Goal: Browse casually

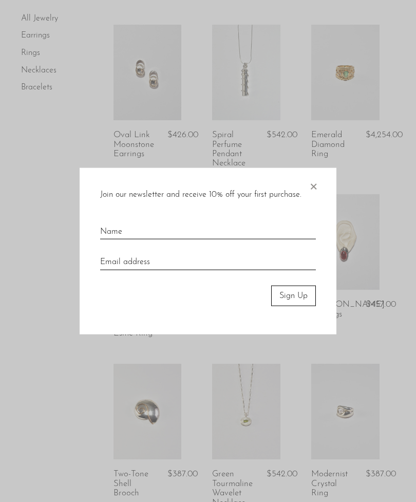
scroll to position [537, 0]
click at [311, 199] on span "×" at bounding box center [313, 183] width 10 height 33
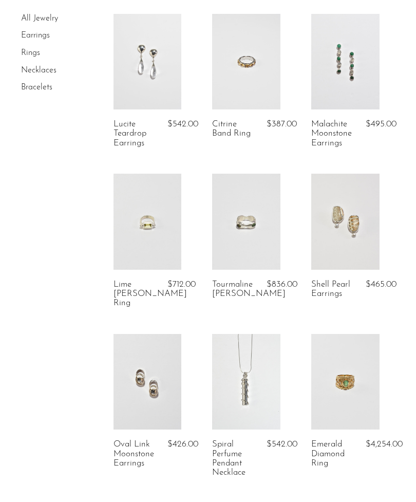
scroll to position [0, 0]
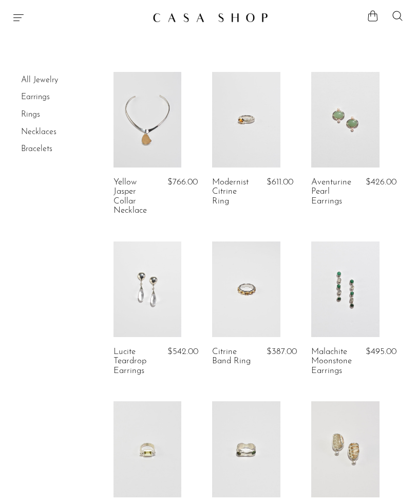
click at [18, 15] on icon "Menu" at bounding box center [18, 17] width 12 height 12
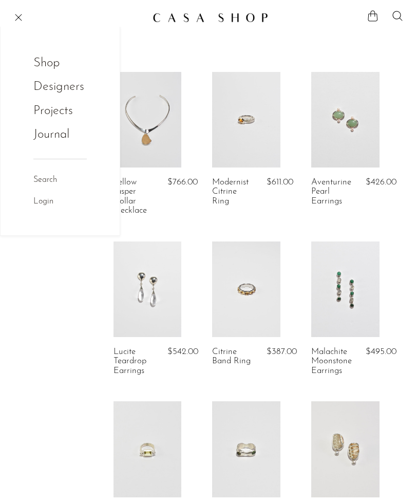
click at [46, 68] on link "Shop" at bounding box center [53, 63] width 40 height 20
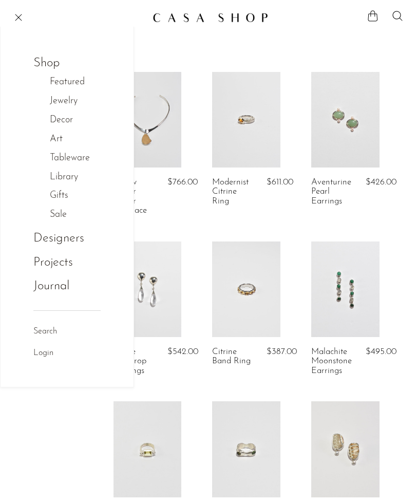
click at [60, 159] on link "Tableware" at bounding box center [75, 158] width 51 height 15
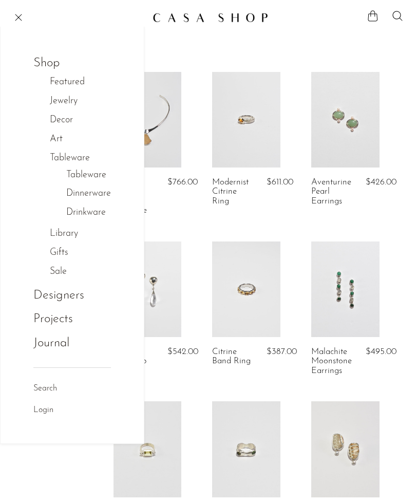
click at [78, 173] on link "Tableware" at bounding box center [86, 175] width 40 height 15
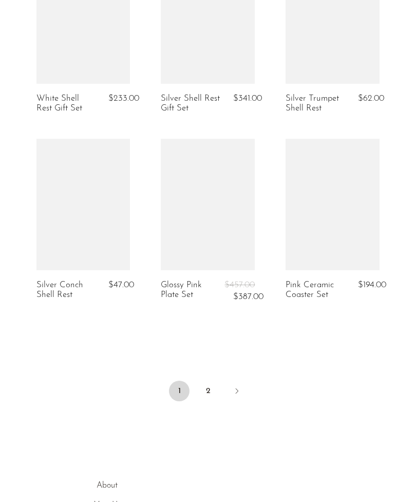
scroll to position [2051, 0]
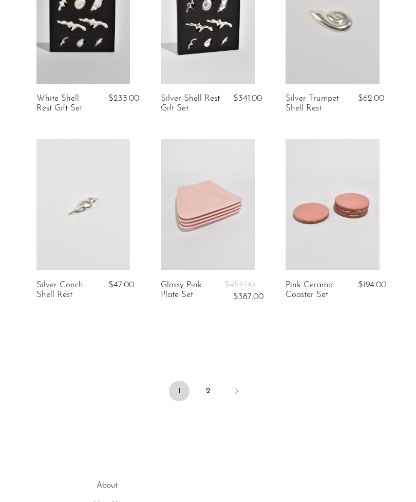
click at [202, 382] on link "2" at bounding box center [208, 391] width 21 height 21
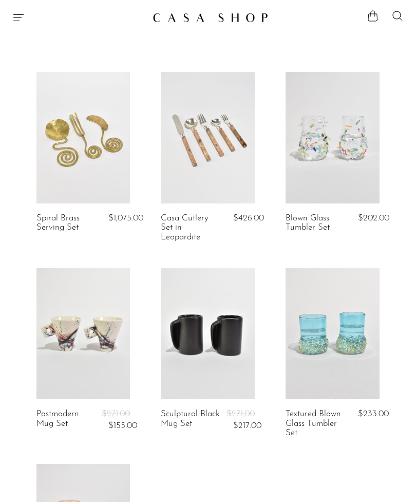
click at [15, 18] on icon "Menu" at bounding box center [18, 17] width 10 height 7
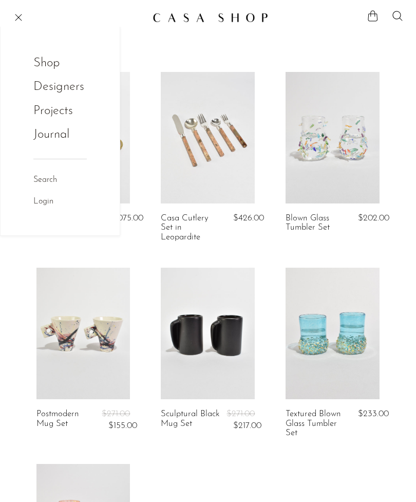
click at [40, 64] on link "Shop" at bounding box center [53, 63] width 40 height 20
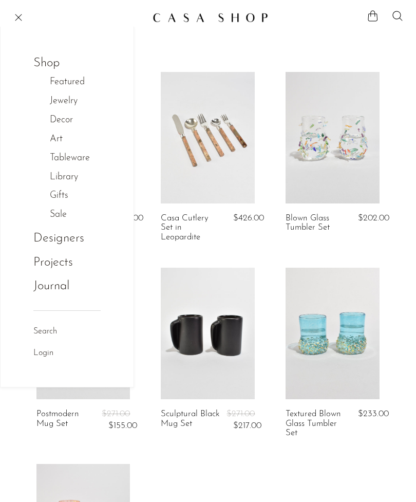
click at [58, 213] on link "Sale" at bounding box center [64, 214] width 28 height 15
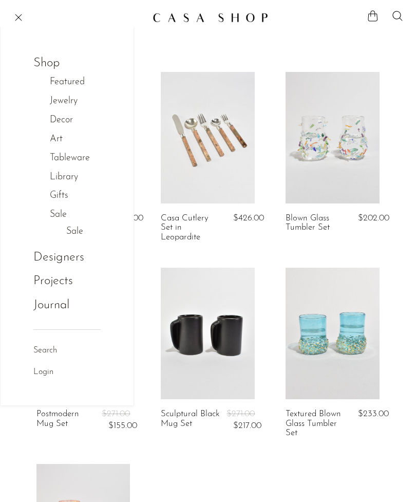
click at [69, 228] on link "Sale" at bounding box center [74, 231] width 17 height 15
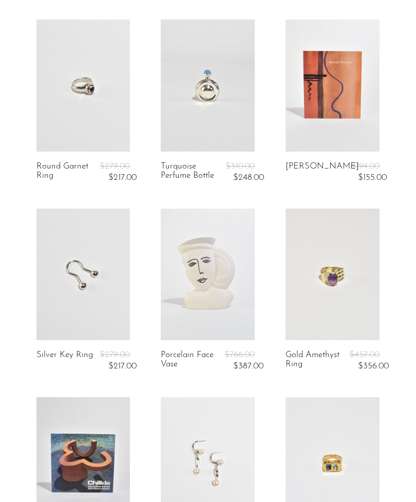
scroll to position [1799, 0]
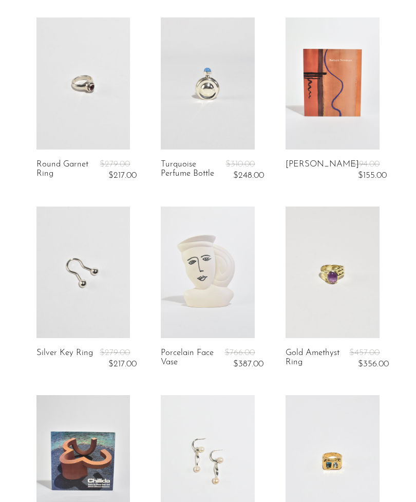
click at [343, 273] on link at bounding box center [333, 271] width 94 height 131
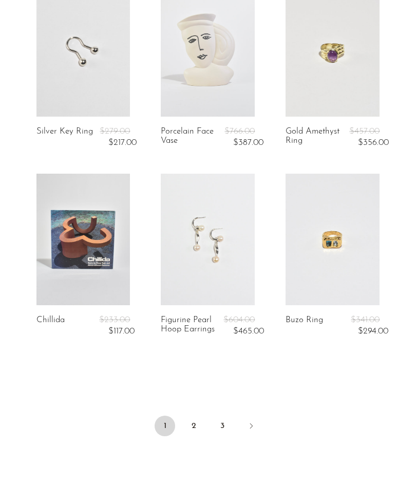
scroll to position [2021, 0]
click at [188, 419] on link "2" at bounding box center [193, 425] width 21 height 21
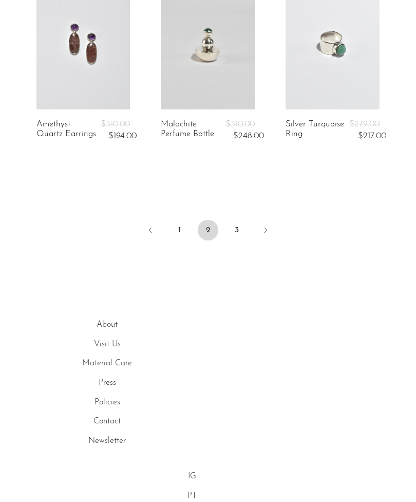
scroll to position [2223, 0]
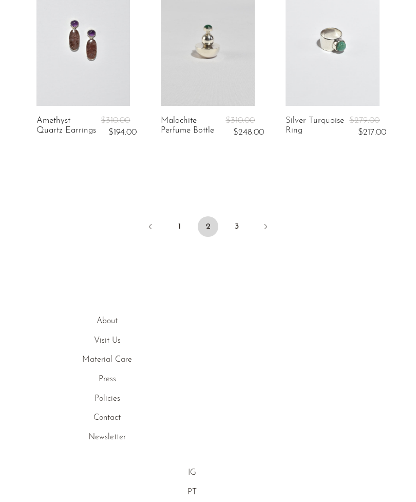
click at [236, 237] on link "3" at bounding box center [236, 226] width 21 height 21
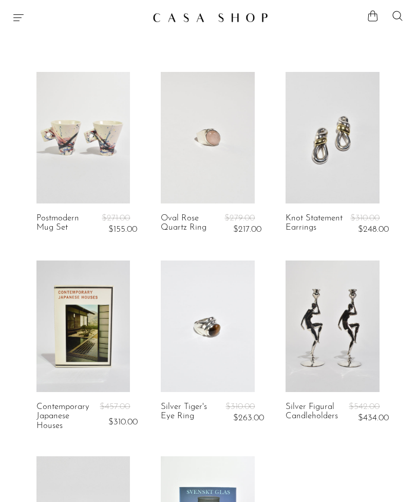
click at [17, 22] on icon "Menu" at bounding box center [18, 17] width 12 height 12
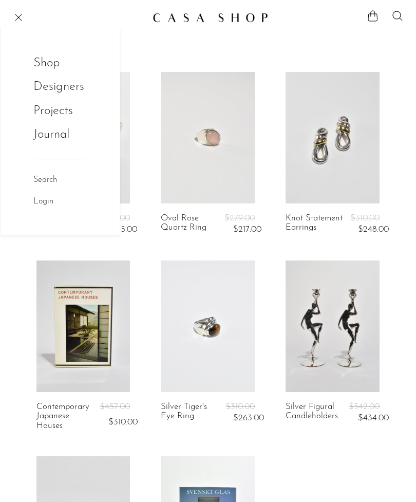
click at [43, 67] on link "Shop" at bounding box center [53, 63] width 40 height 20
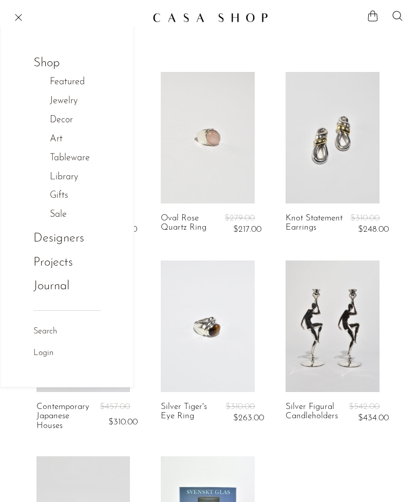
click at [55, 194] on link "Gifts" at bounding box center [64, 195] width 29 height 15
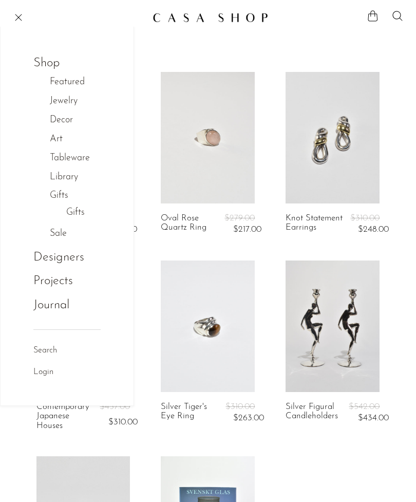
click at [74, 211] on link "Gifts" at bounding box center [75, 212] width 18 height 15
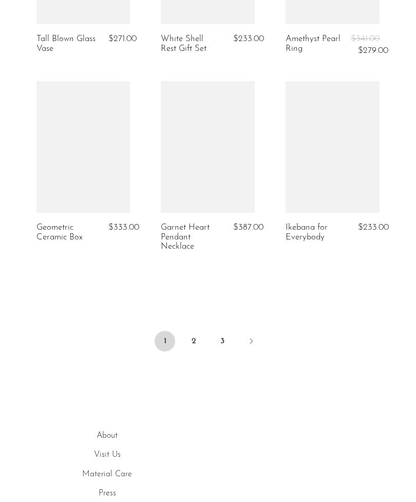
scroll to position [2129, 0]
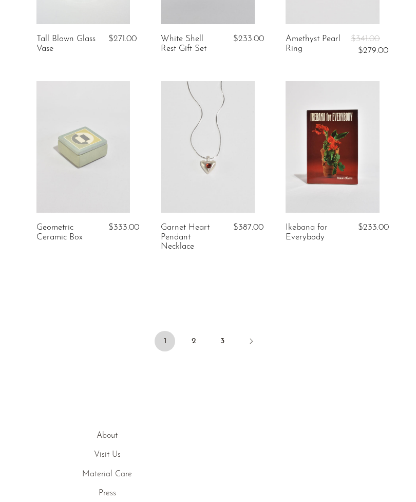
click at [187, 331] on link "2" at bounding box center [193, 341] width 21 height 21
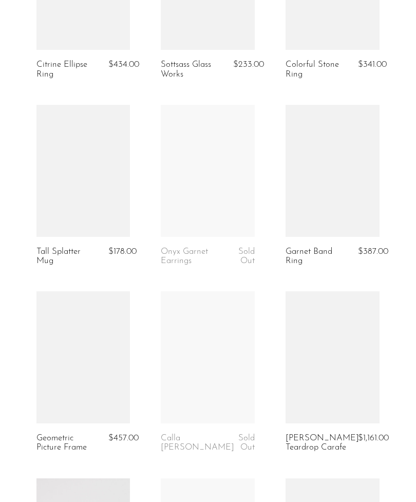
scroll to position [1292, 0]
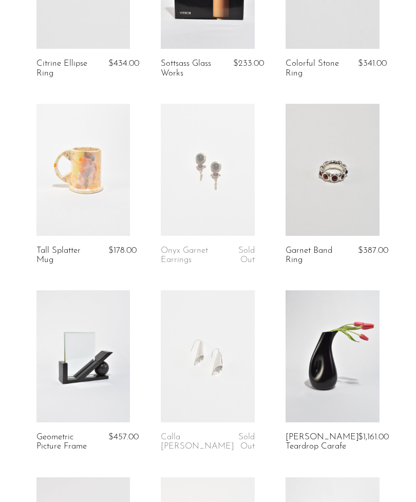
click at [339, 209] on link at bounding box center [333, 169] width 94 height 131
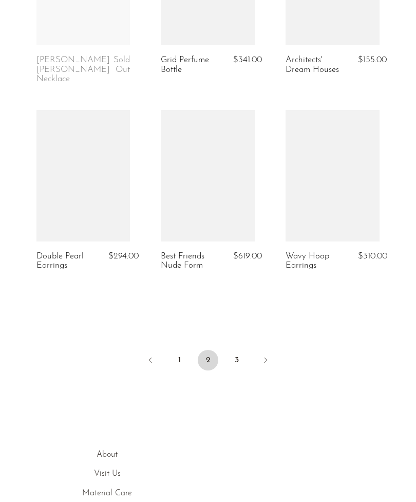
scroll to position [2051, 0]
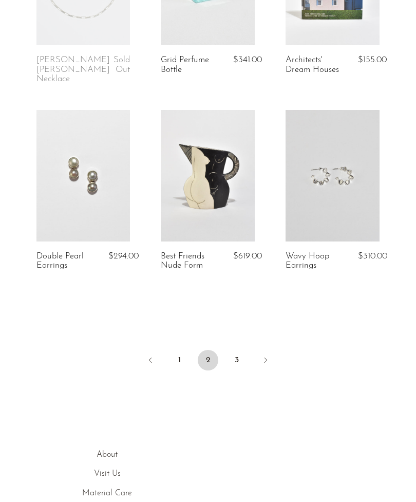
click at [232, 368] on link "3" at bounding box center [236, 360] width 21 height 21
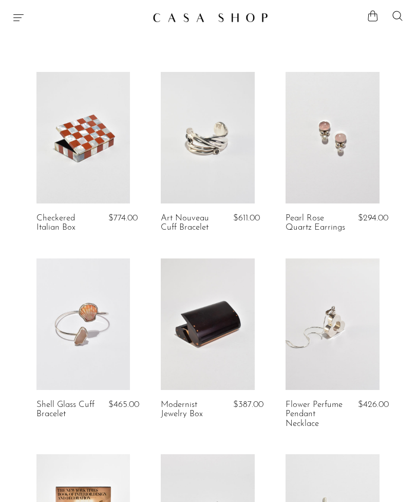
click at [16, 19] on icon "Menu" at bounding box center [18, 17] width 12 height 12
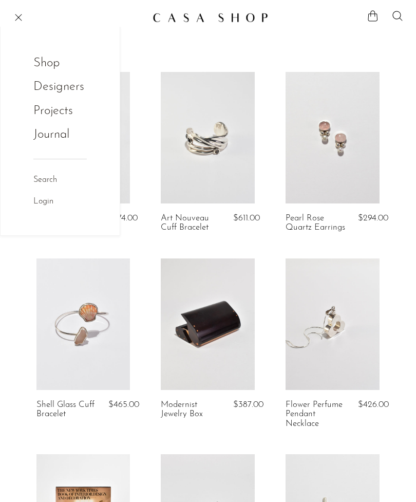
click at [49, 112] on link "Projects" at bounding box center [59, 111] width 53 height 20
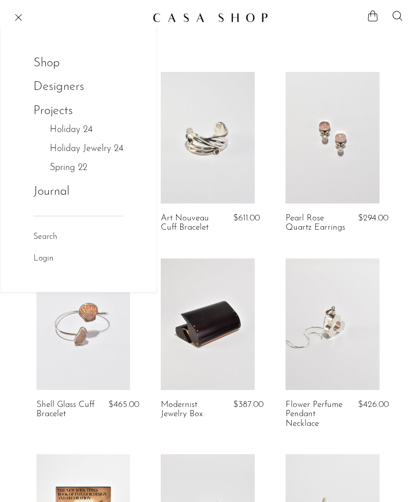
click at [46, 195] on link "Journal" at bounding box center [51, 192] width 36 height 20
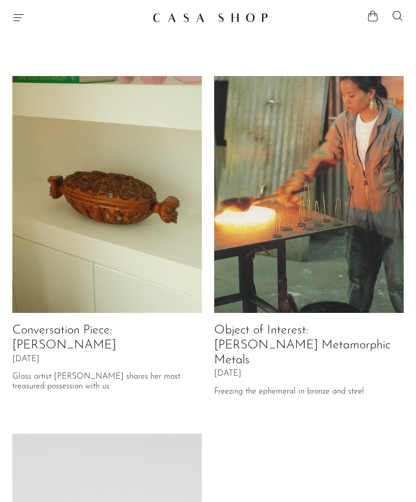
click at [368, 210] on img at bounding box center [309, 194] width 190 height 237
click at [367, 227] on img at bounding box center [309, 194] width 190 height 237
